Goal: Use online tool/utility: Utilize a website feature to perform a specific function

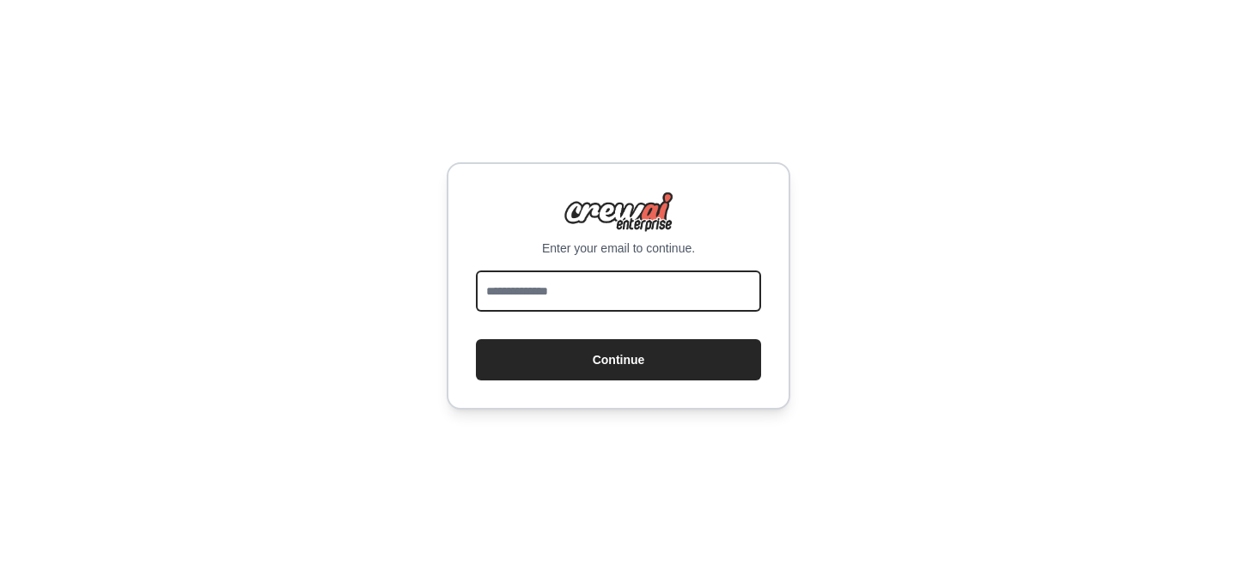
click at [642, 298] on input "email" at bounding box center [618, 291] width 285 height 41
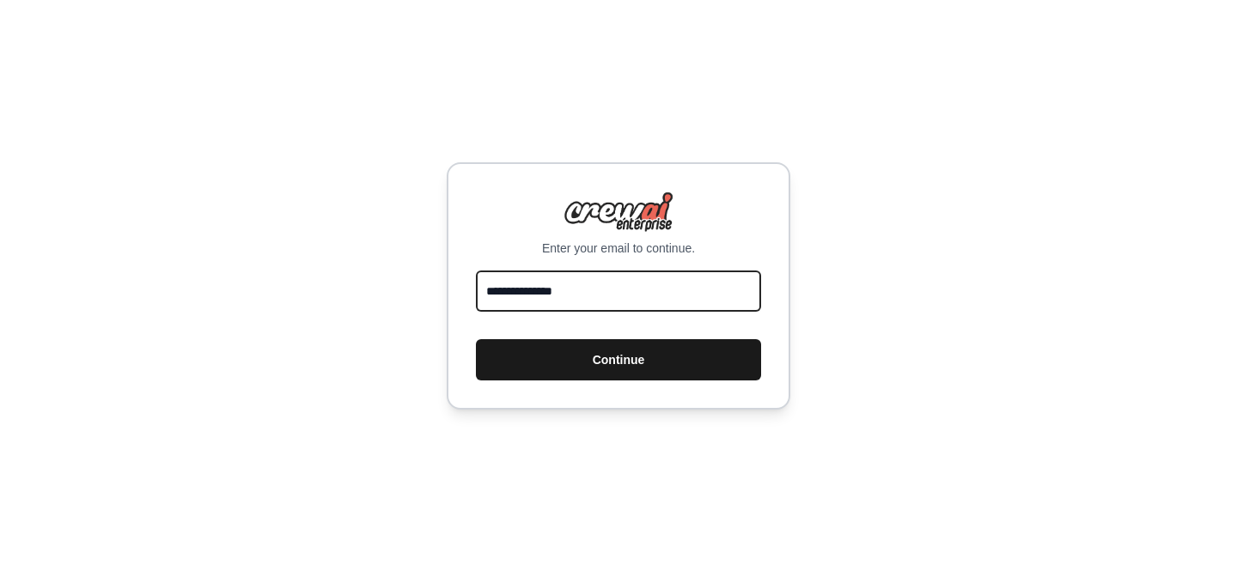
type input "**********"
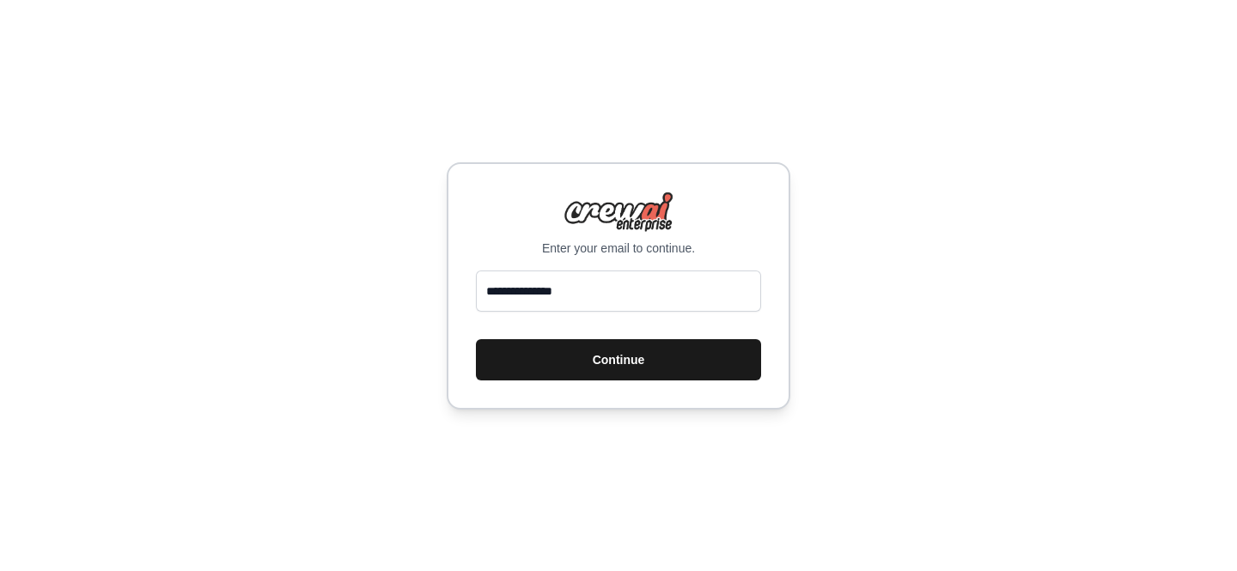
click at [614, 346] on button "Continue" at bounding box center [618, 359] width 285 height 41
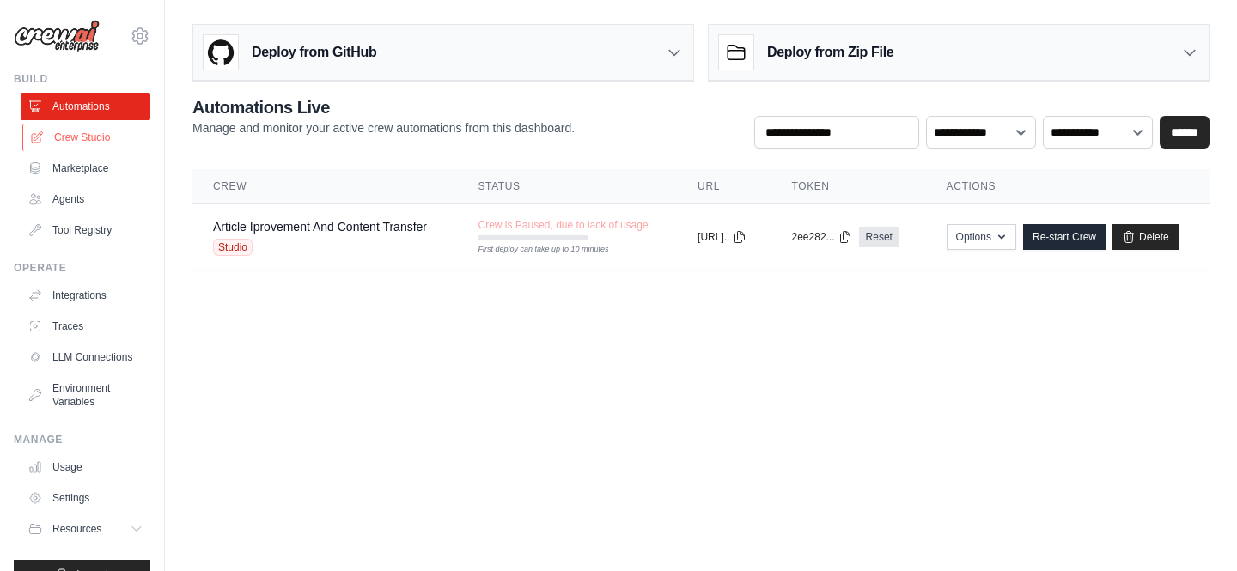
click at [73, 143] on link "Crew Studio" at bounding box center [87, 137] width 130 height 27
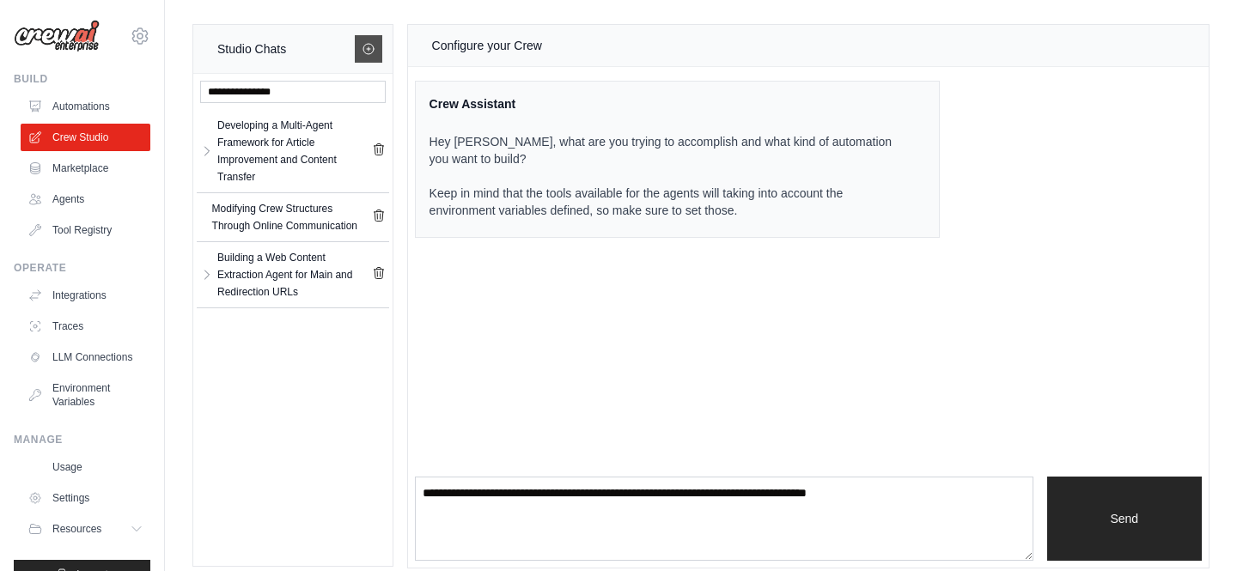
click at [368, 54] on icon at bounding box center [368, 49] width 10 height 10
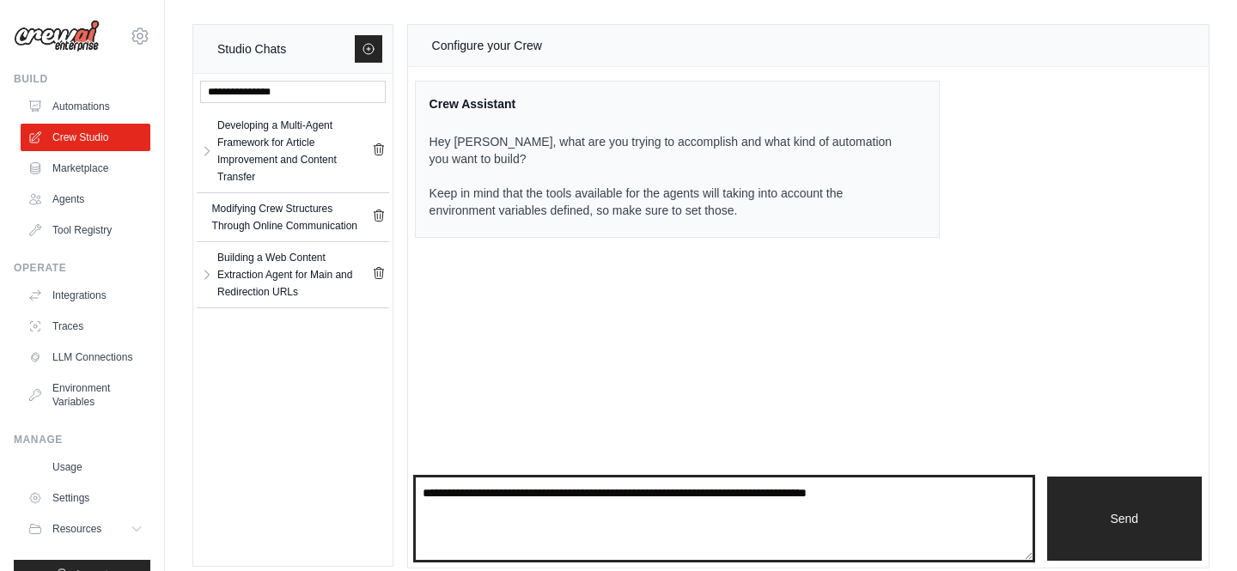
click at [574, 516] on textarea at bounding box center [724, 519] width 618 height 84
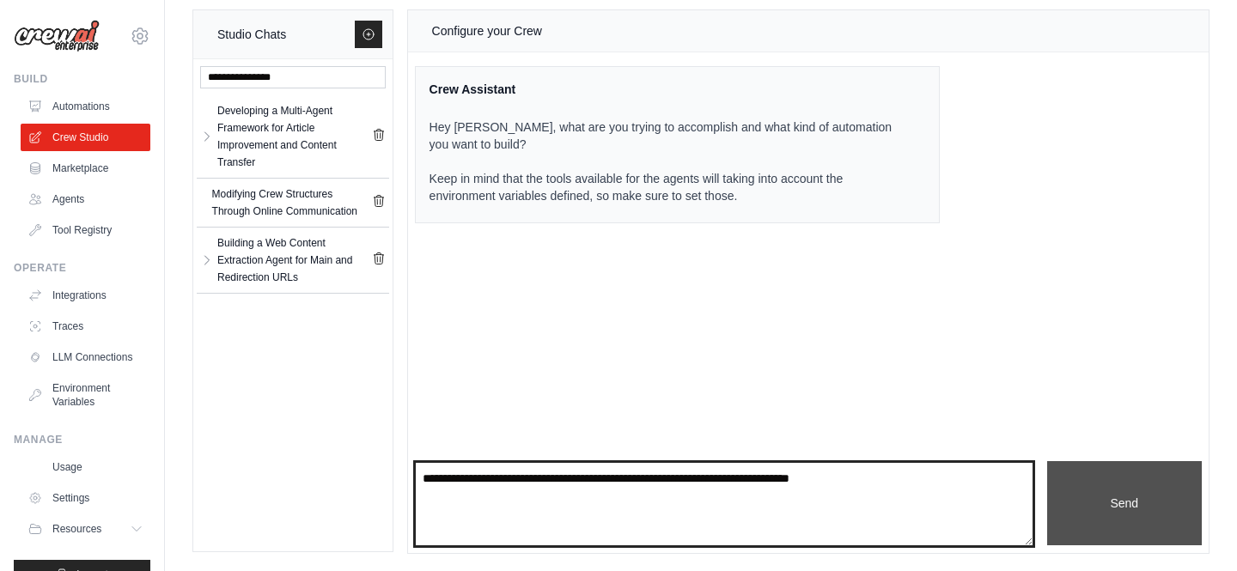
type textarea "**********"
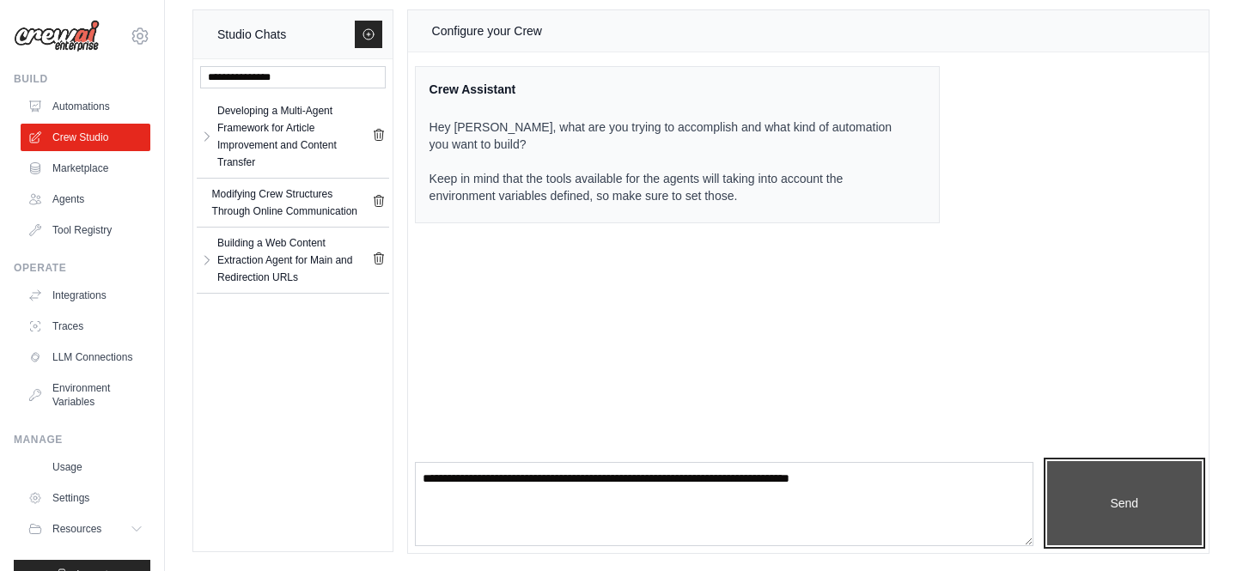
click at [1085, 502] on button "Send" at bounding box center [1124, 503] width 155 height 84
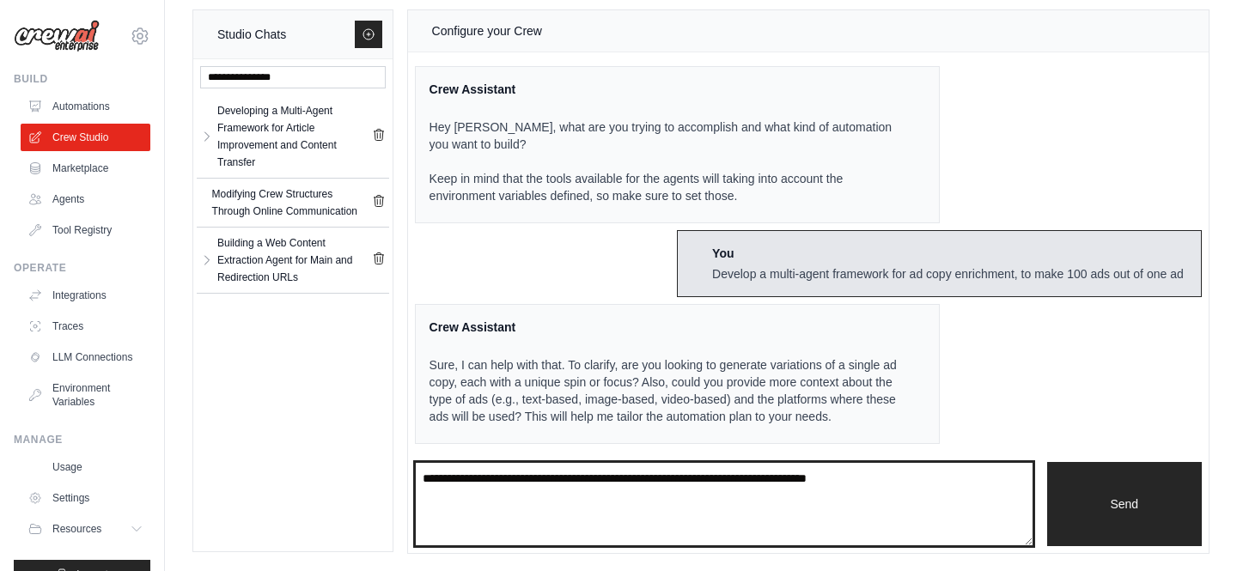
click at [872, 481] on textarea at bounding box center [724, 504] width 618 height 84
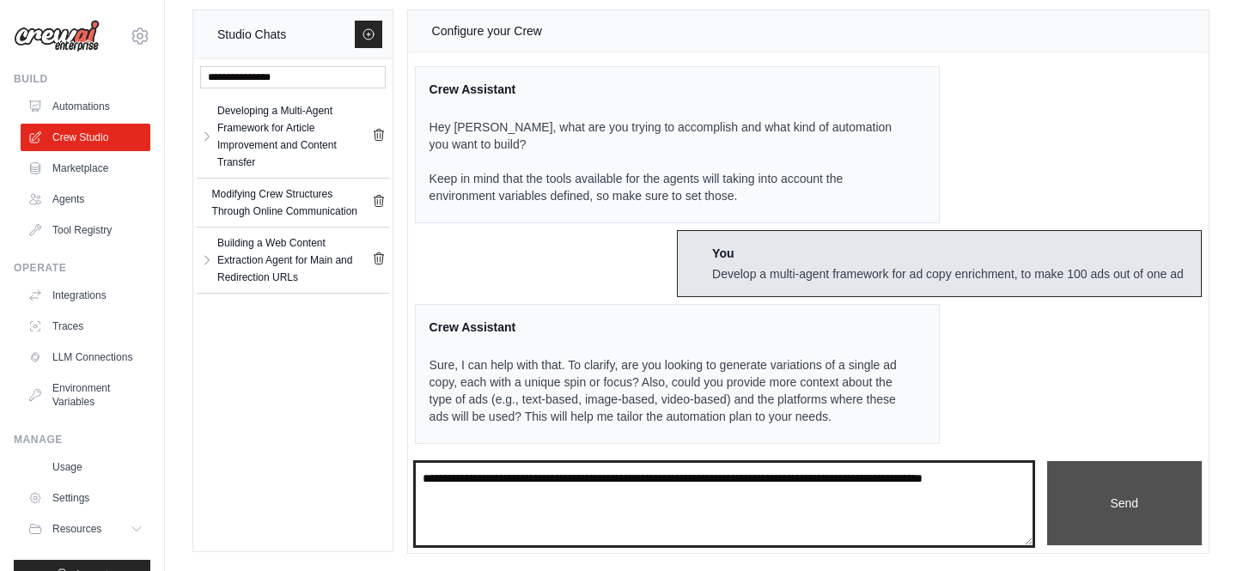
type textarea "**********"
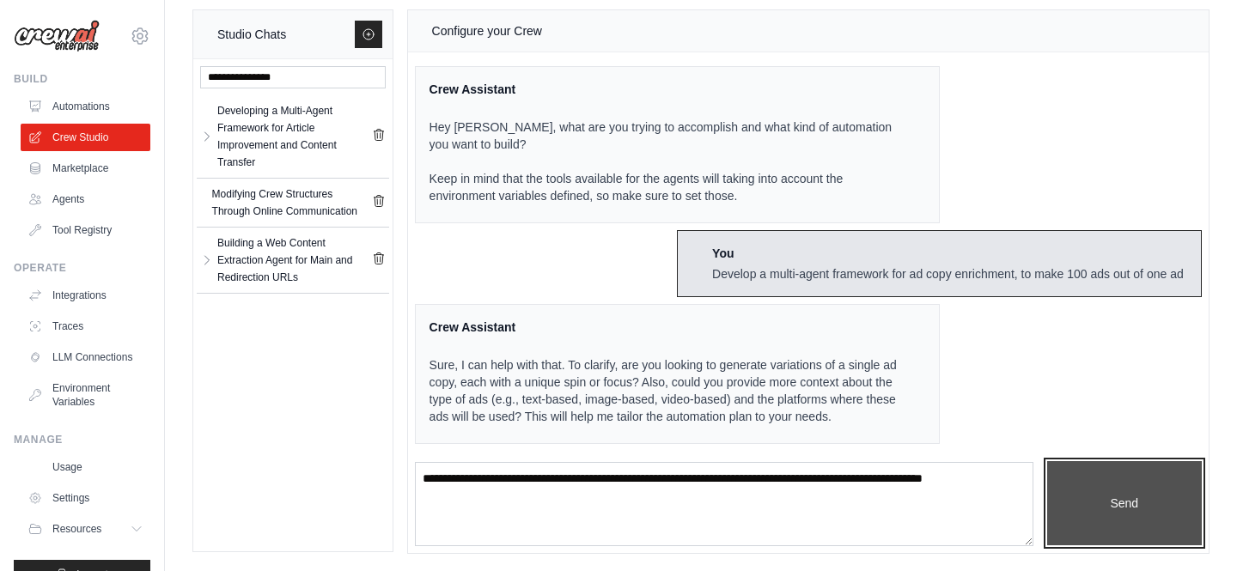
click at [1147, 501] on button "Send" at bounding box center [1124, 503] width 155 height 84
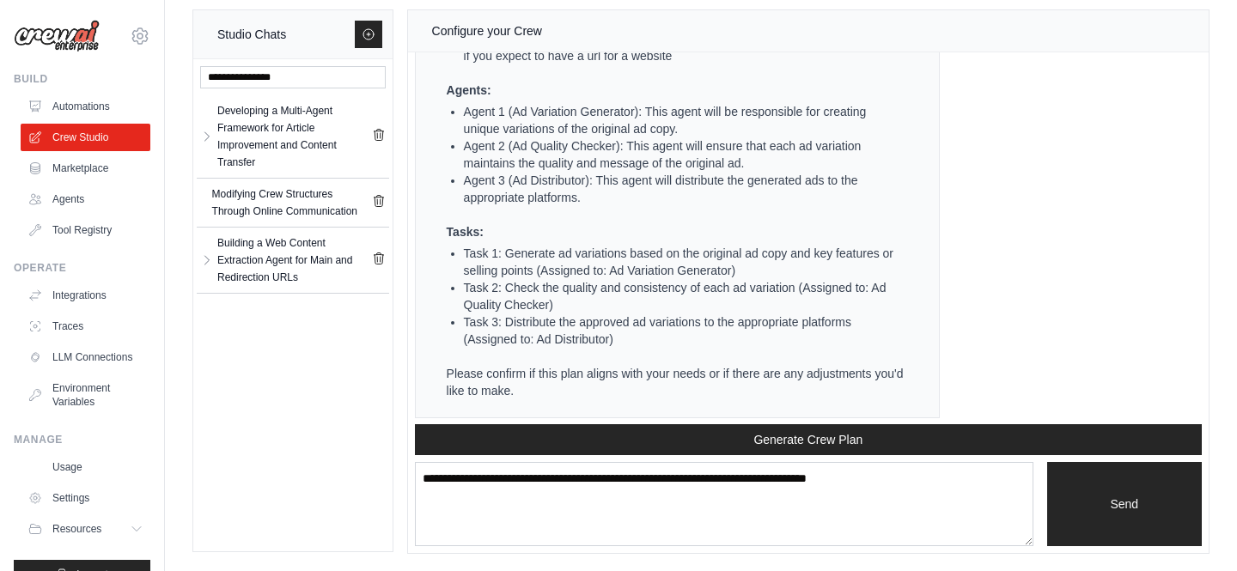
scroll to position [855, 0]
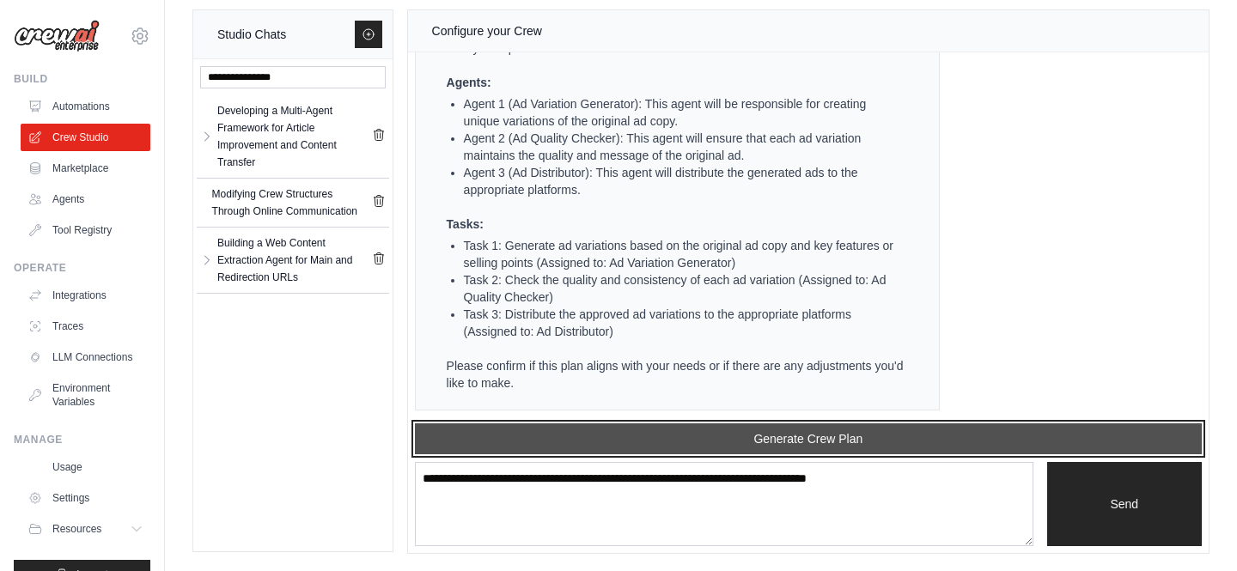
click at [974, 433] on button "Generate Crew Plan" at bounding box center [808, 438] width 787 height 31
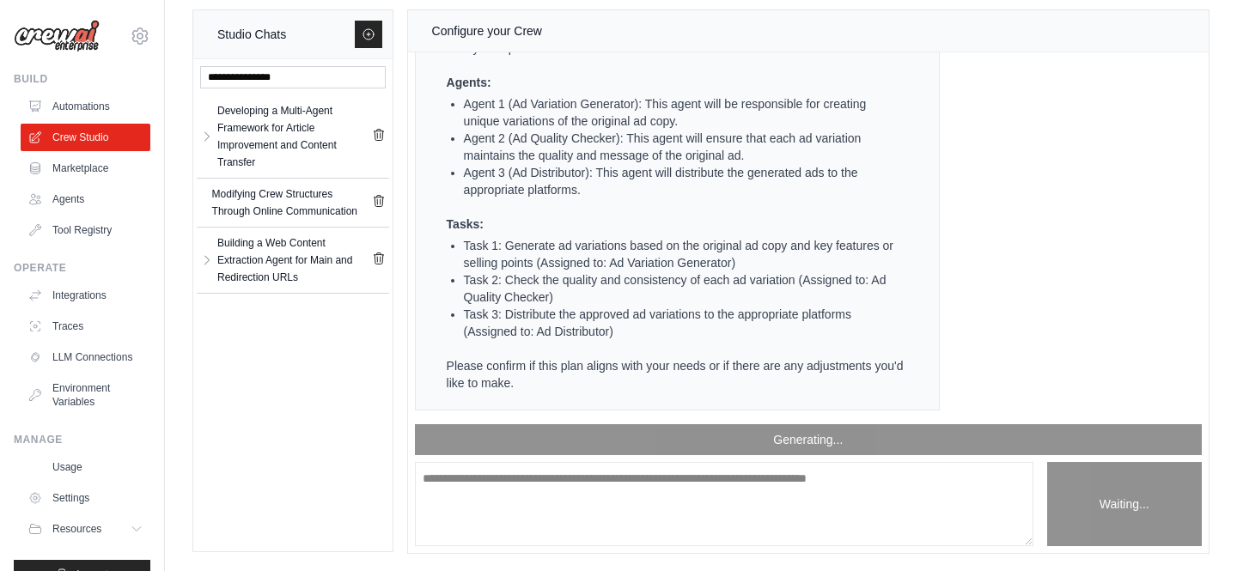
scroll to position [1617, 0]
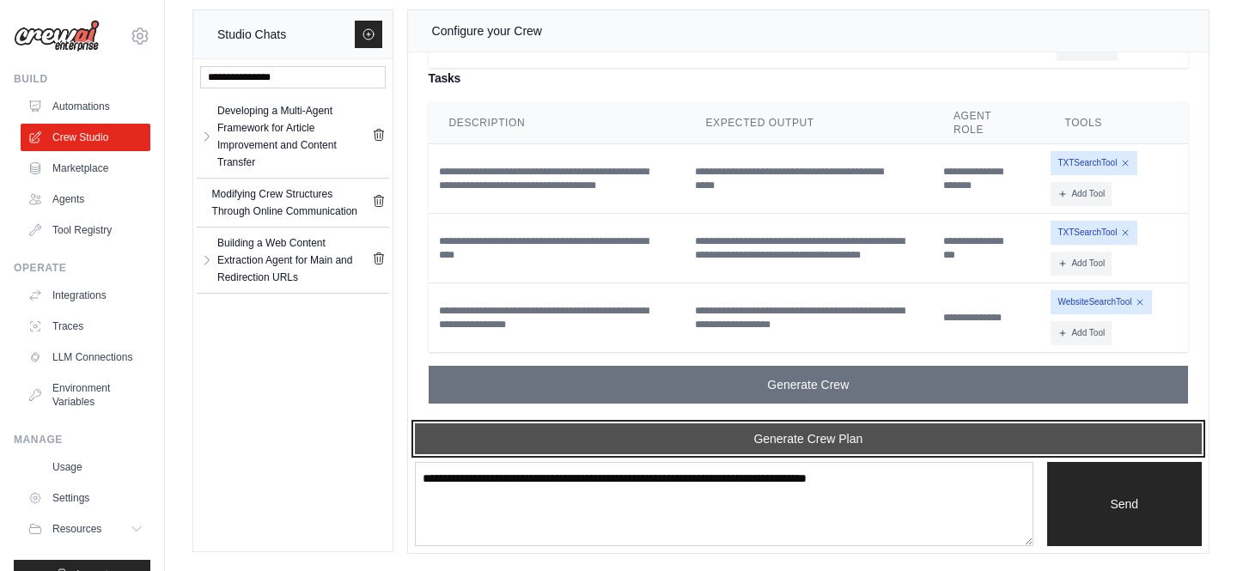
click at [533, 438] on button "Generate Crew Plan" at bounding box center [808, 438] width 787 height 31
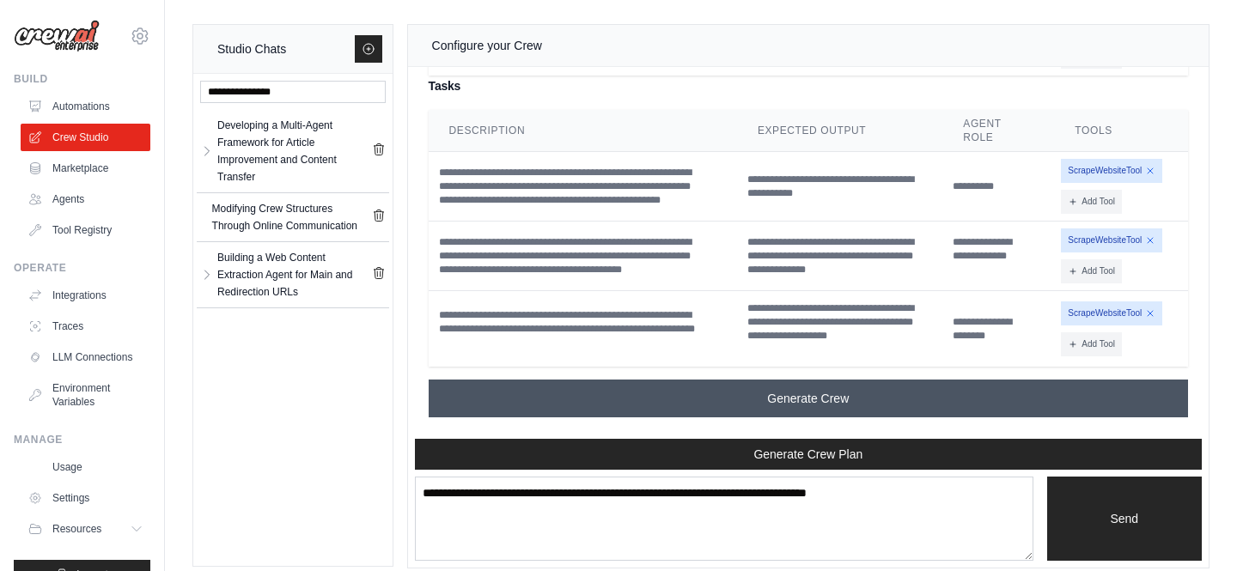
scroll to position [15, 0]
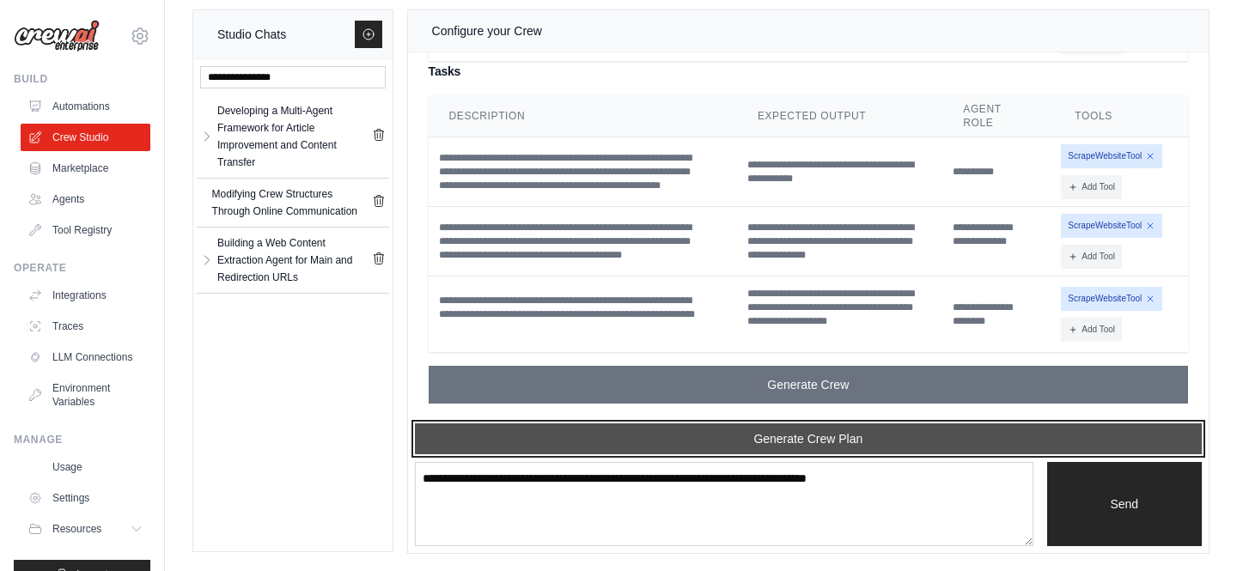
click at [596, 433] on button "Generate Crew Plan" at bounding box center [808, 438] width 787 height 31
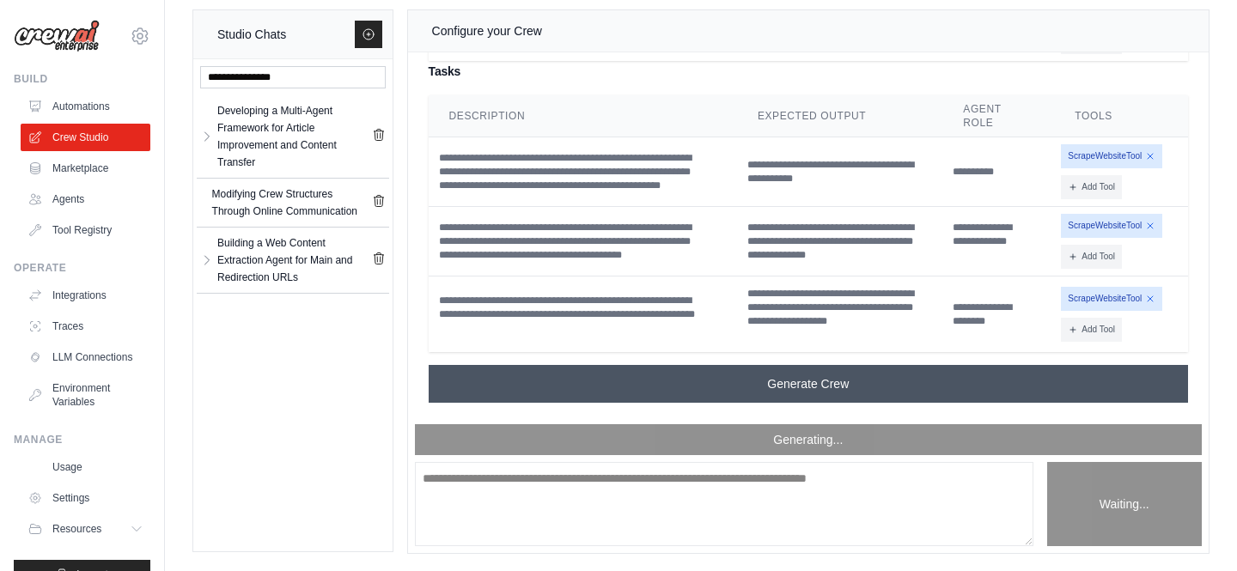
click at [620, 388] on button "Generate Crew" at bounding box center [808, 384] width 759 height 38
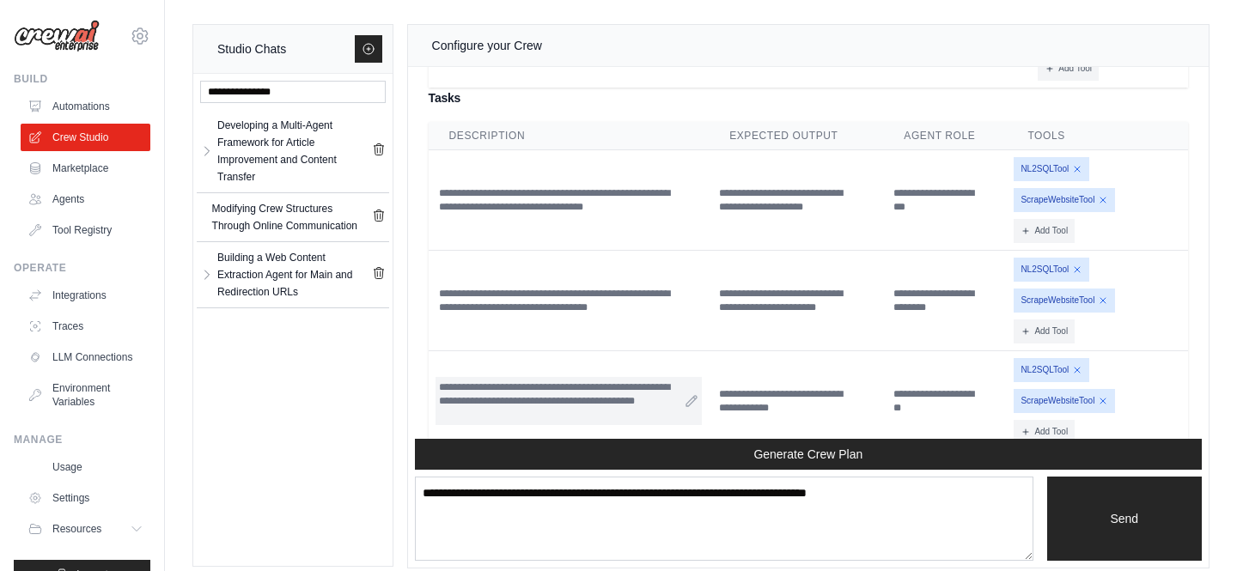
scroll to position [3324, 0]
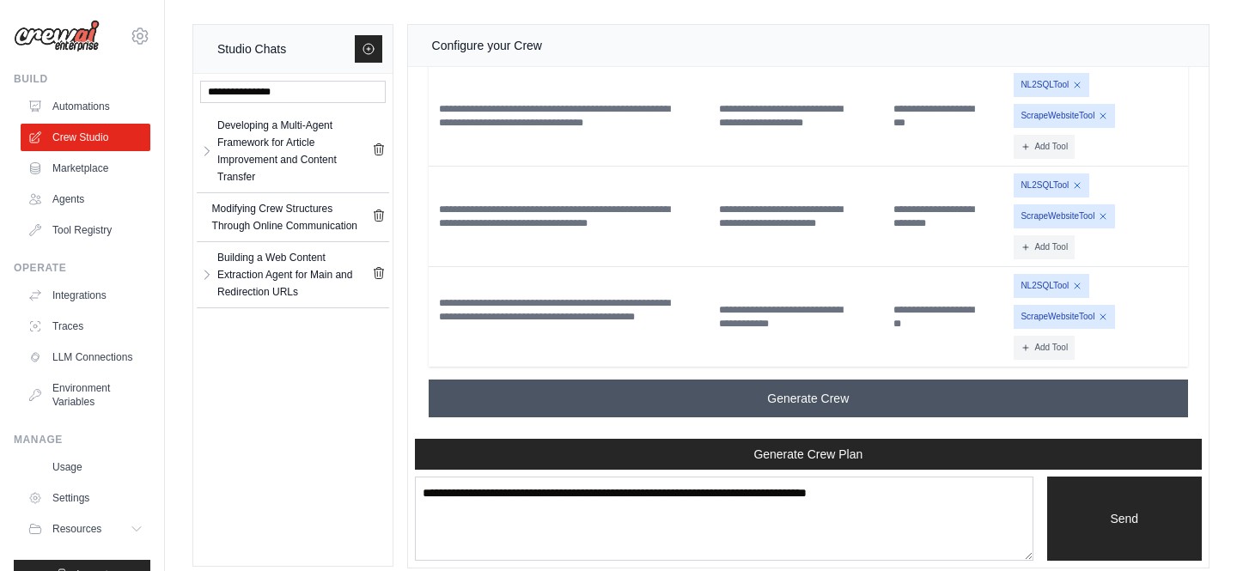
click at [648, 407] on button "Generate Crew" at bounding box center [808, 399] width 759 height 38
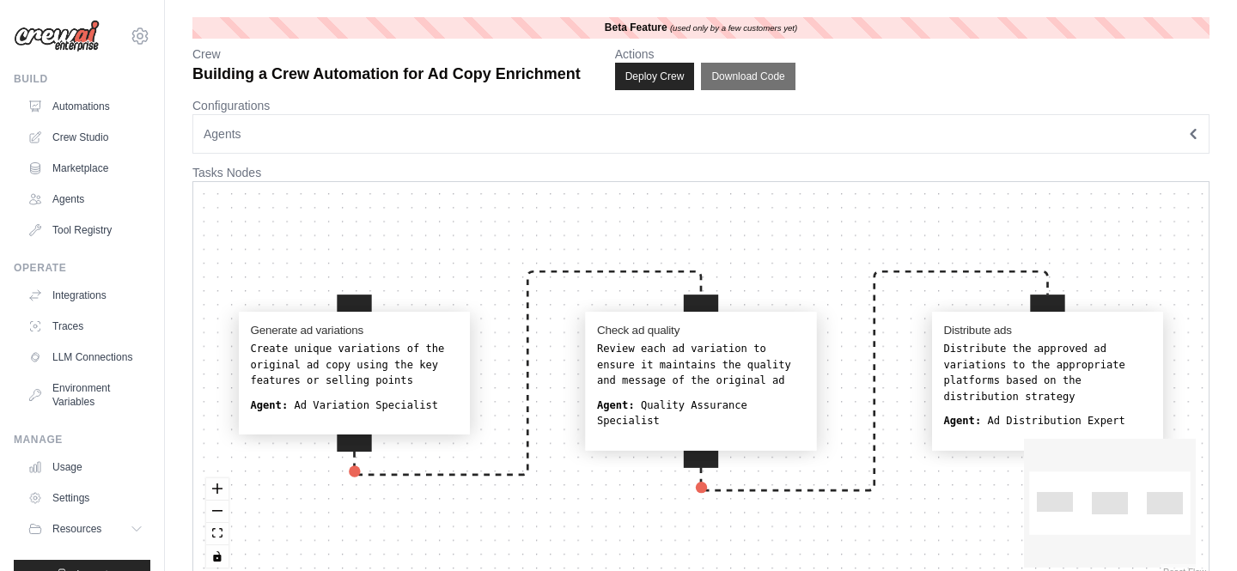
click at [274, 340] on div "Generate ad variations Create unique variations of the original ad copy using t…" at bounding box center [354, 369] width 208 height 90
click at [307, 420] on div "Generate ad variations Create unique variations of the original ad copy using t…" at bounding box center [354, 373] width 227 height 118
